Goal: Information Seeking & Learning: Learn about a topic

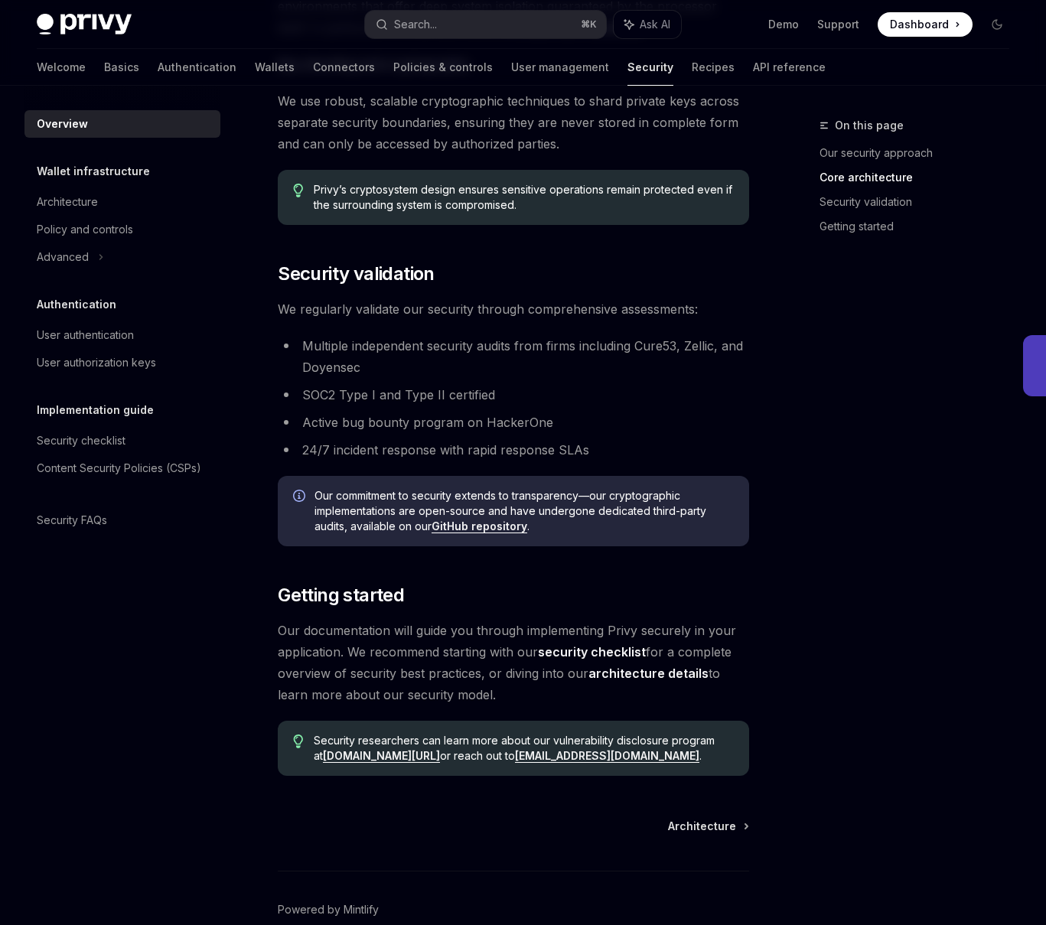
scroll to position [901, 0]
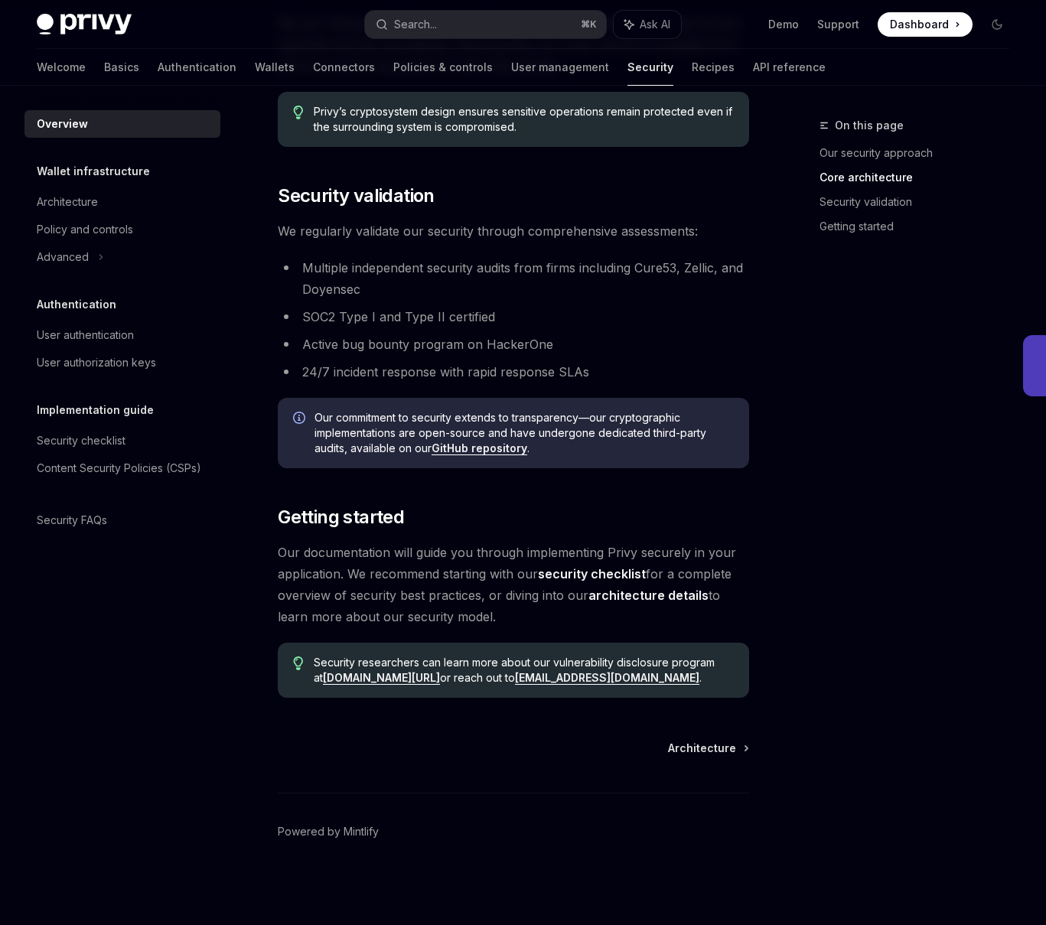
click at [689, 579] on span "Our documentation will guide you through implementing Privy securely in your ap…" at bounding box center [513, 585] width 471 height 86
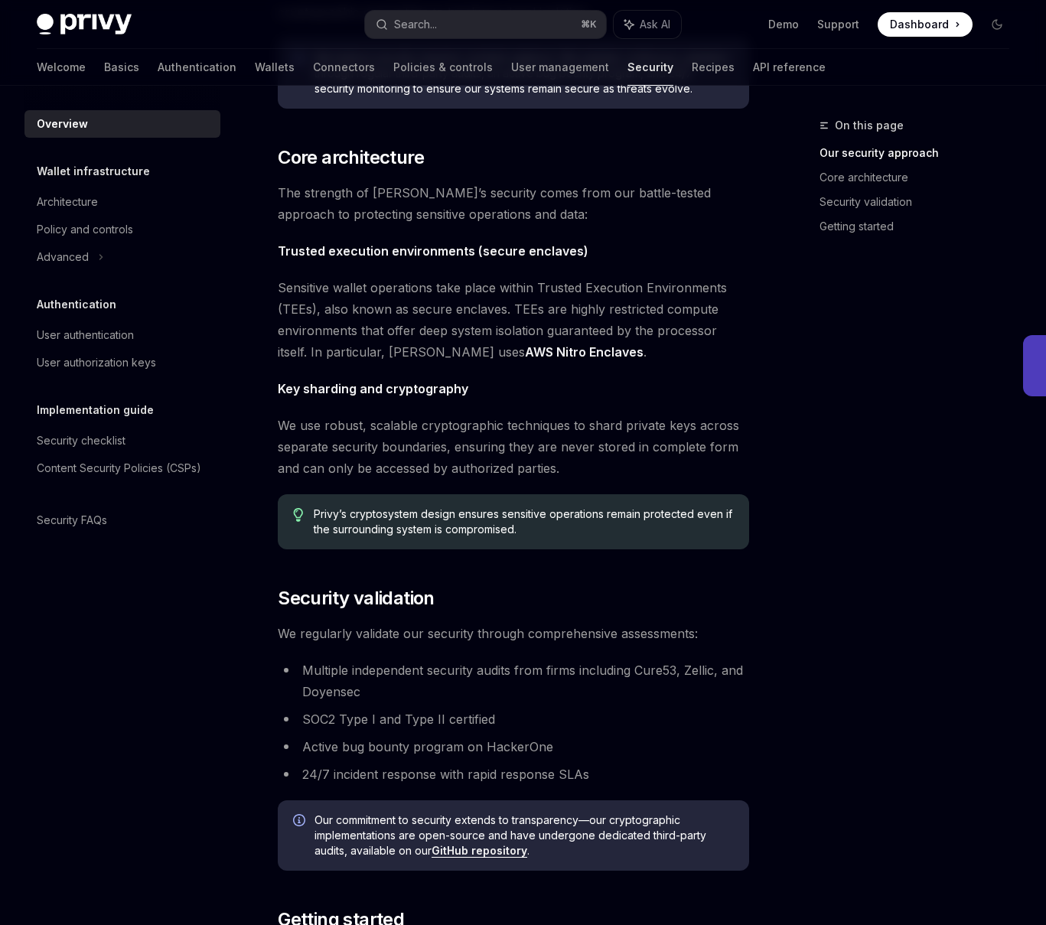
click at [689, 579] on div "The security of your users’ data and digital assets is our top priority at Priv…" at bounding box center [513, 385] width 471 height 1429
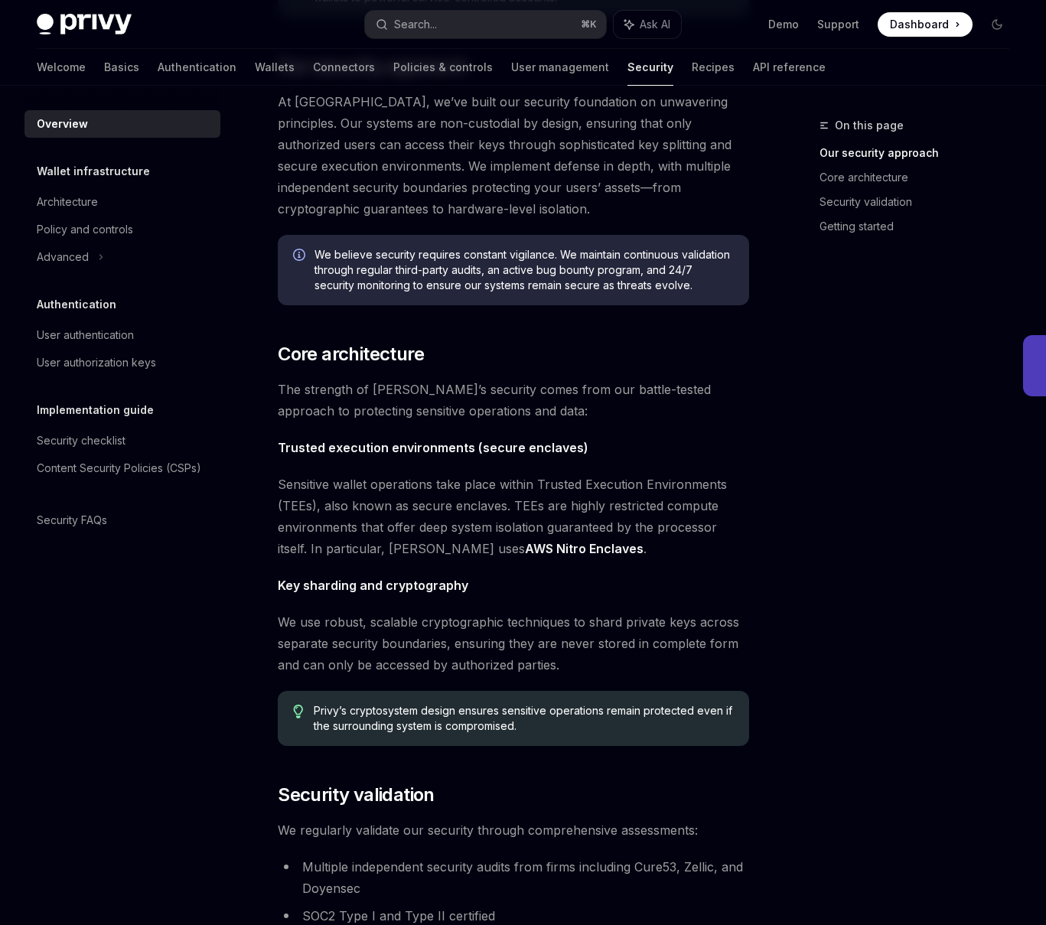
click at [689, 579] on span "Key sharding and cryptography" at bounding box center [513, 585] width 471 height 21
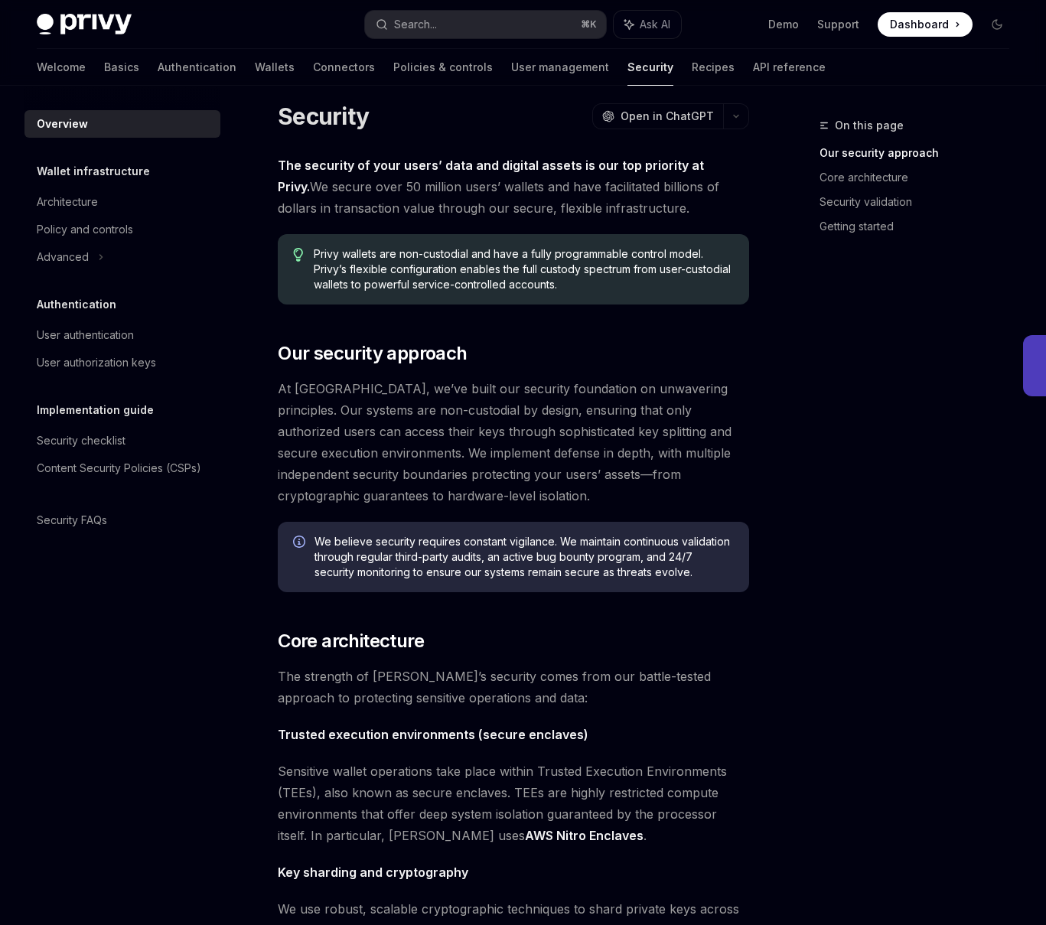
scroll to position [0, 0]
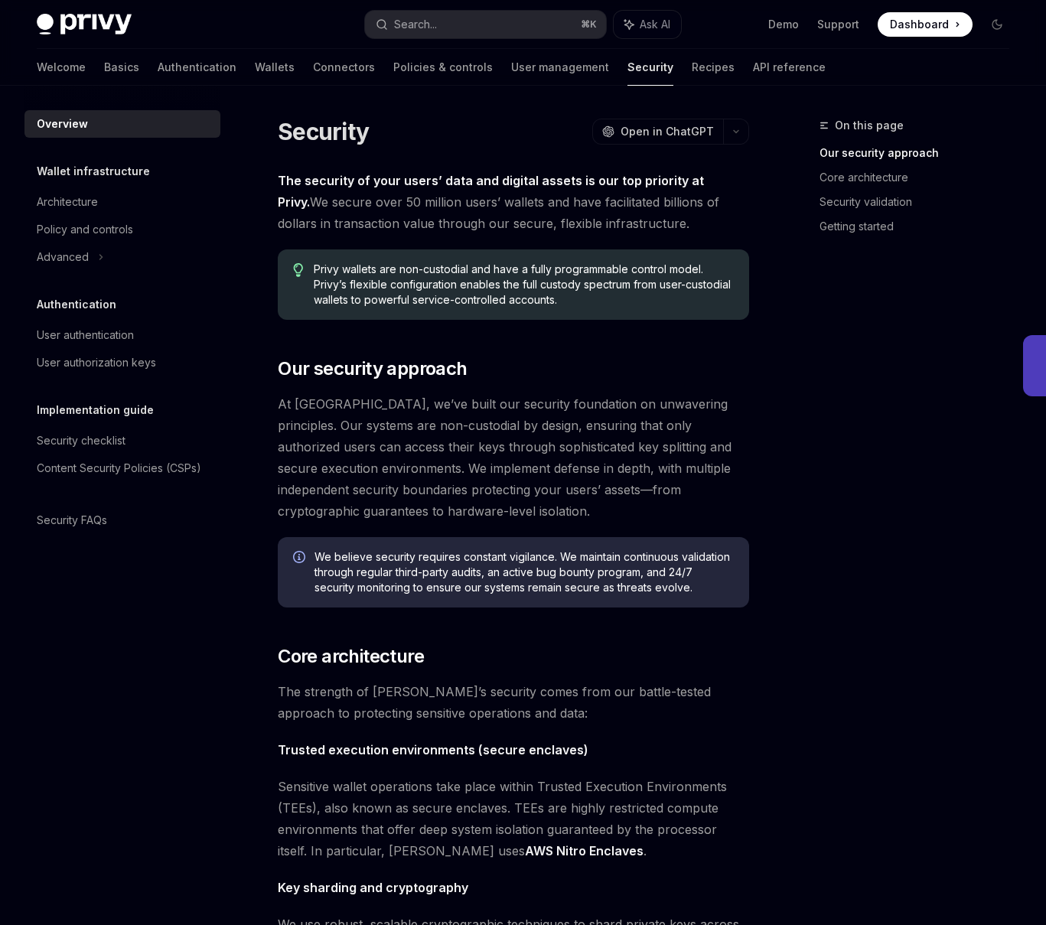
click at [706, 495] on span "At [GEOGRAPHIC_DATA], we’ve built our security foundation on unwavering princip…" at bounding box center [513, 457] width 471 height 129
click at [663, 223] on span "The security of your users’ data and digital assets is our top priority at Priv…" at bounding box center [513, 202] width 471 height 64
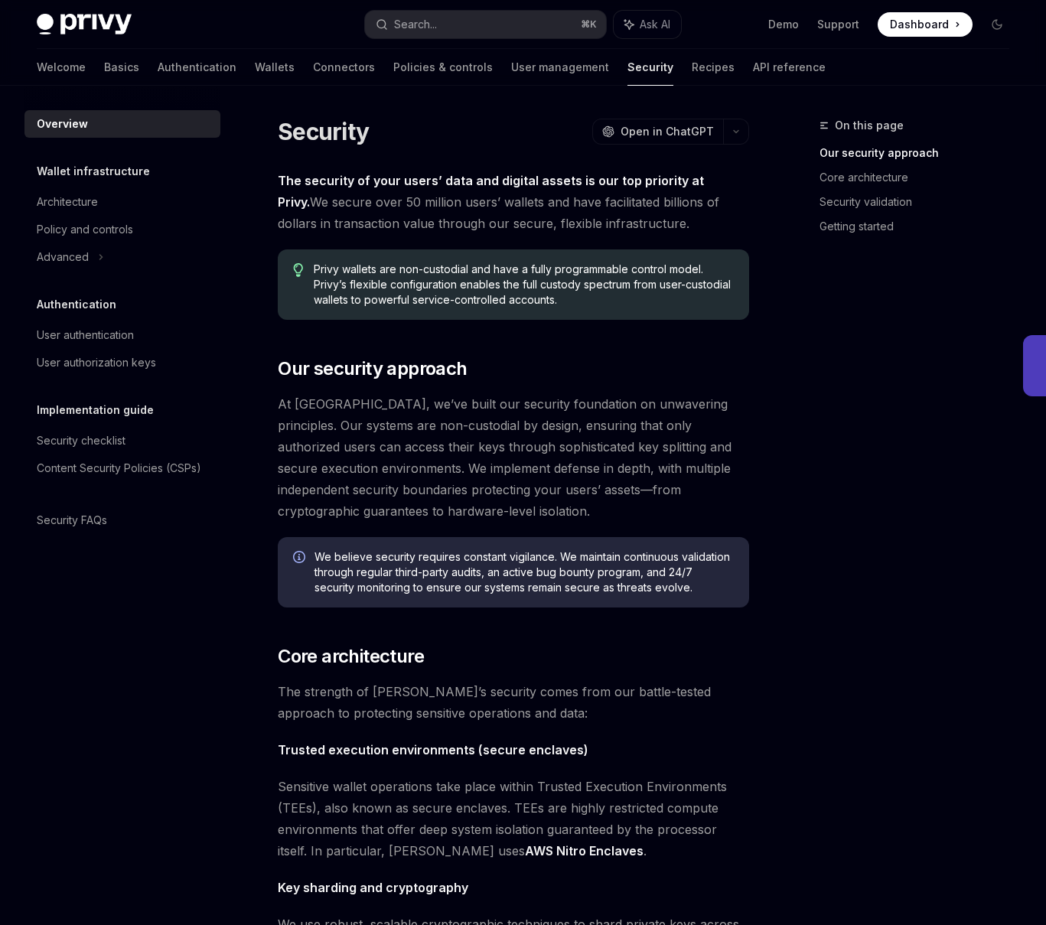
click at [663, 223] on span "The security of your users’ data and digital assets is our top priority at Priv…" at bounding box center [513, 202] width 471 height 64
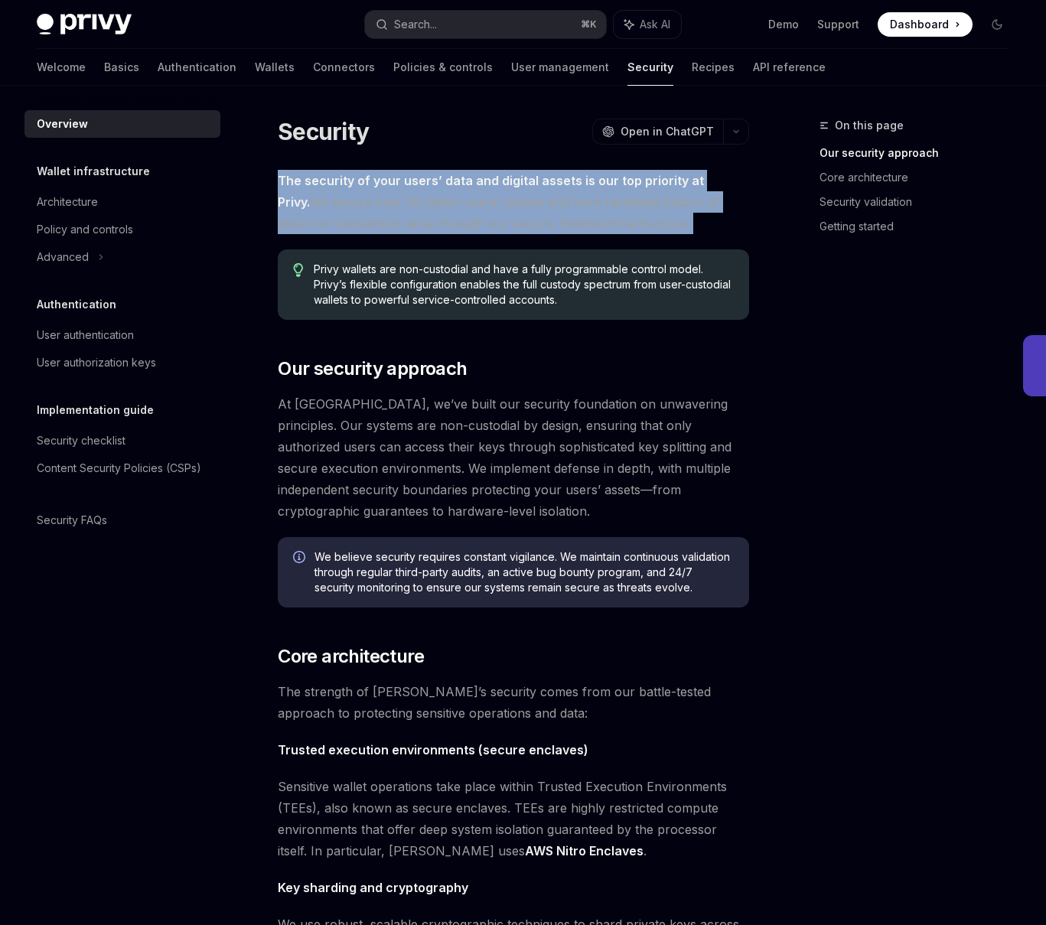
click at [663, 223] on span "The security of your users’ data and digital assets is our top priority at Priv…" at bounding box center [513, 202] width 471 height 64
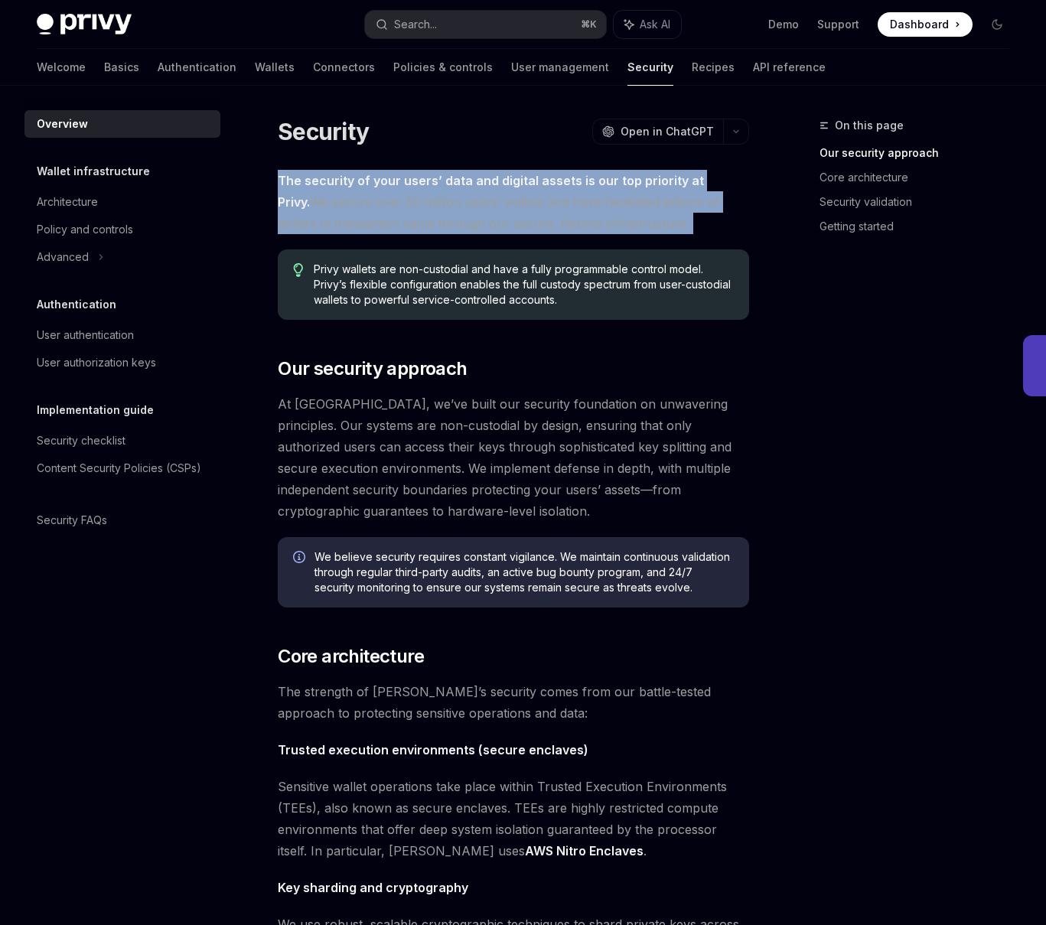
click at [663, 223] on span "The security of your users’ data and digital assets is our top priority at Priv…" at bounding box center [513, 202] width 471 height 64
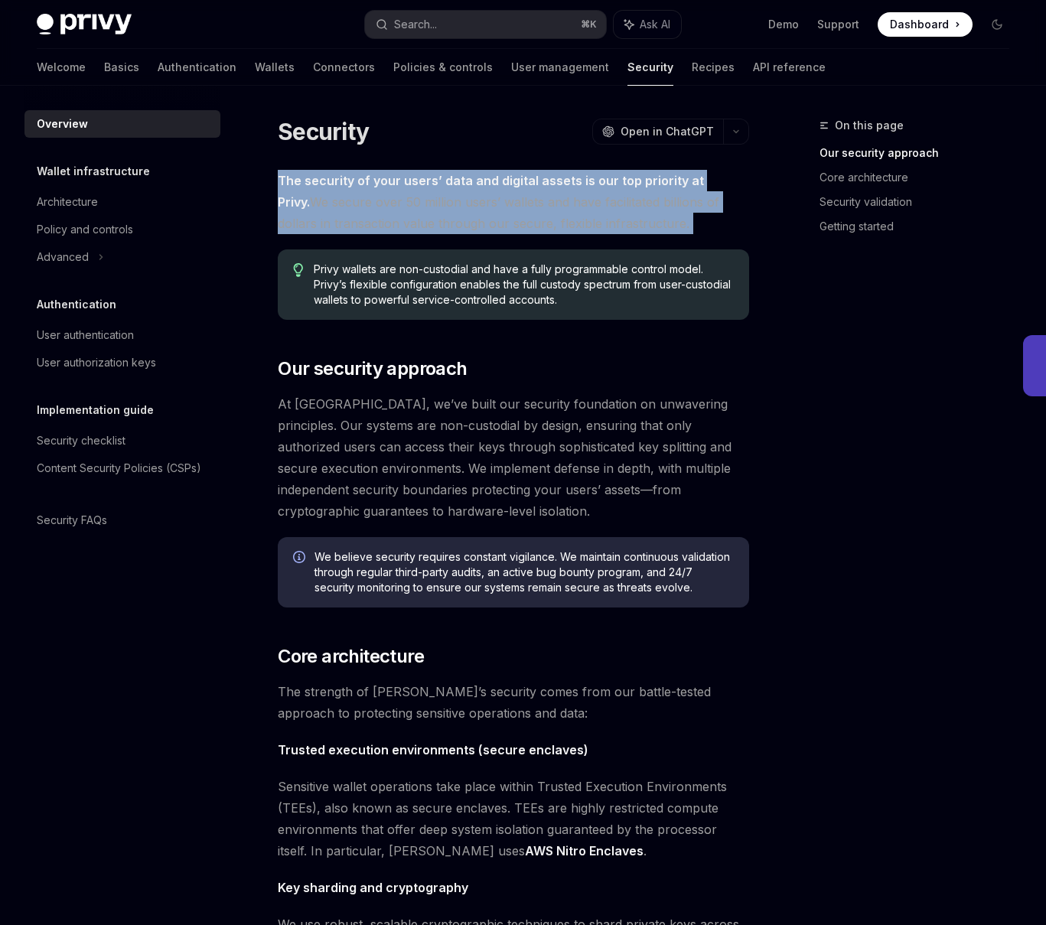
click at [663, 223] on span "The security of your users’ data and digital assets is our top priority at Priv…" at bounding box center [513, 202] width 471 height 64
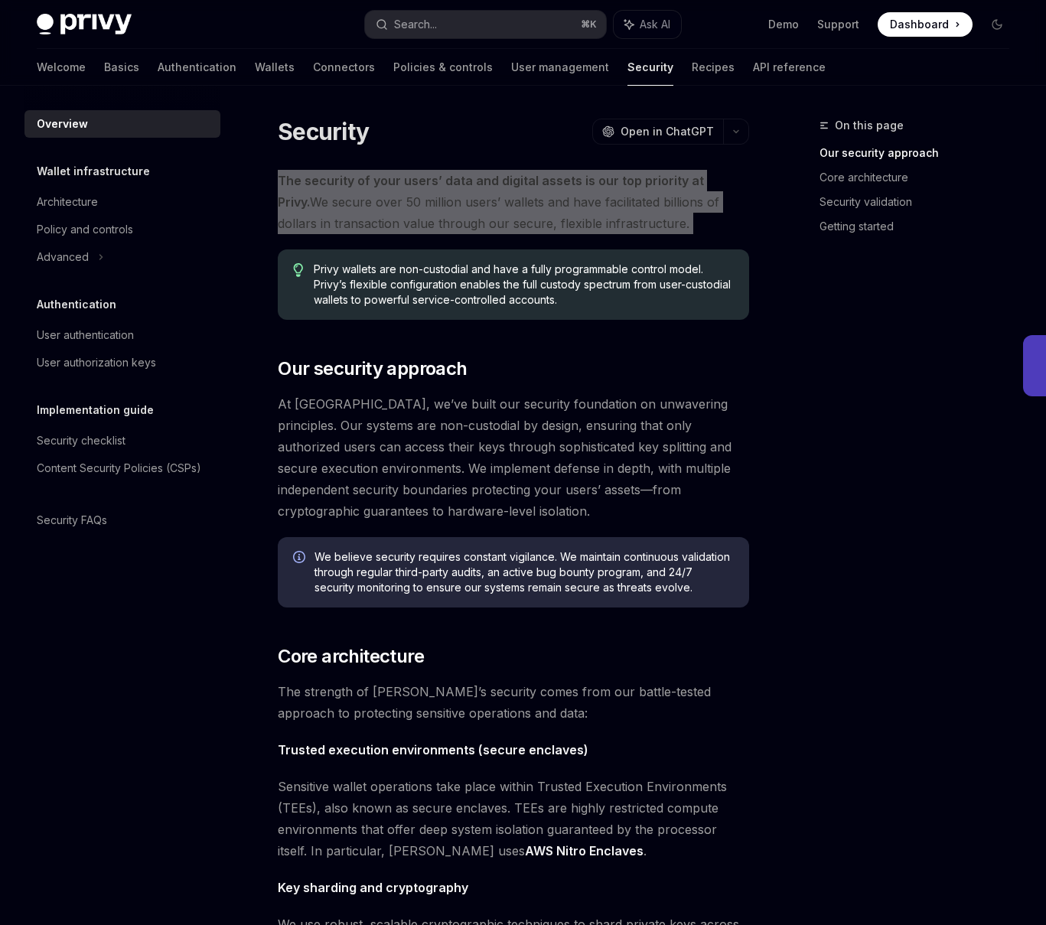
type textarea "*"
